Goal: Find specific page/section: Find specific page/section

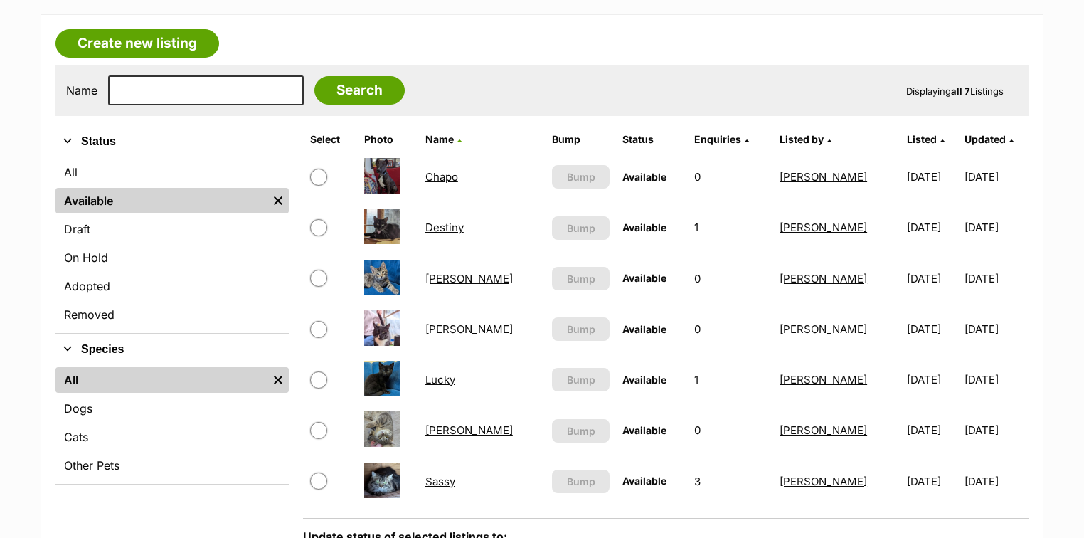
click at [446, 429] on link "[PERSON_NAME]" at bounding box center [468, 430] width 87 height 14
